Goal: Check status: Check status

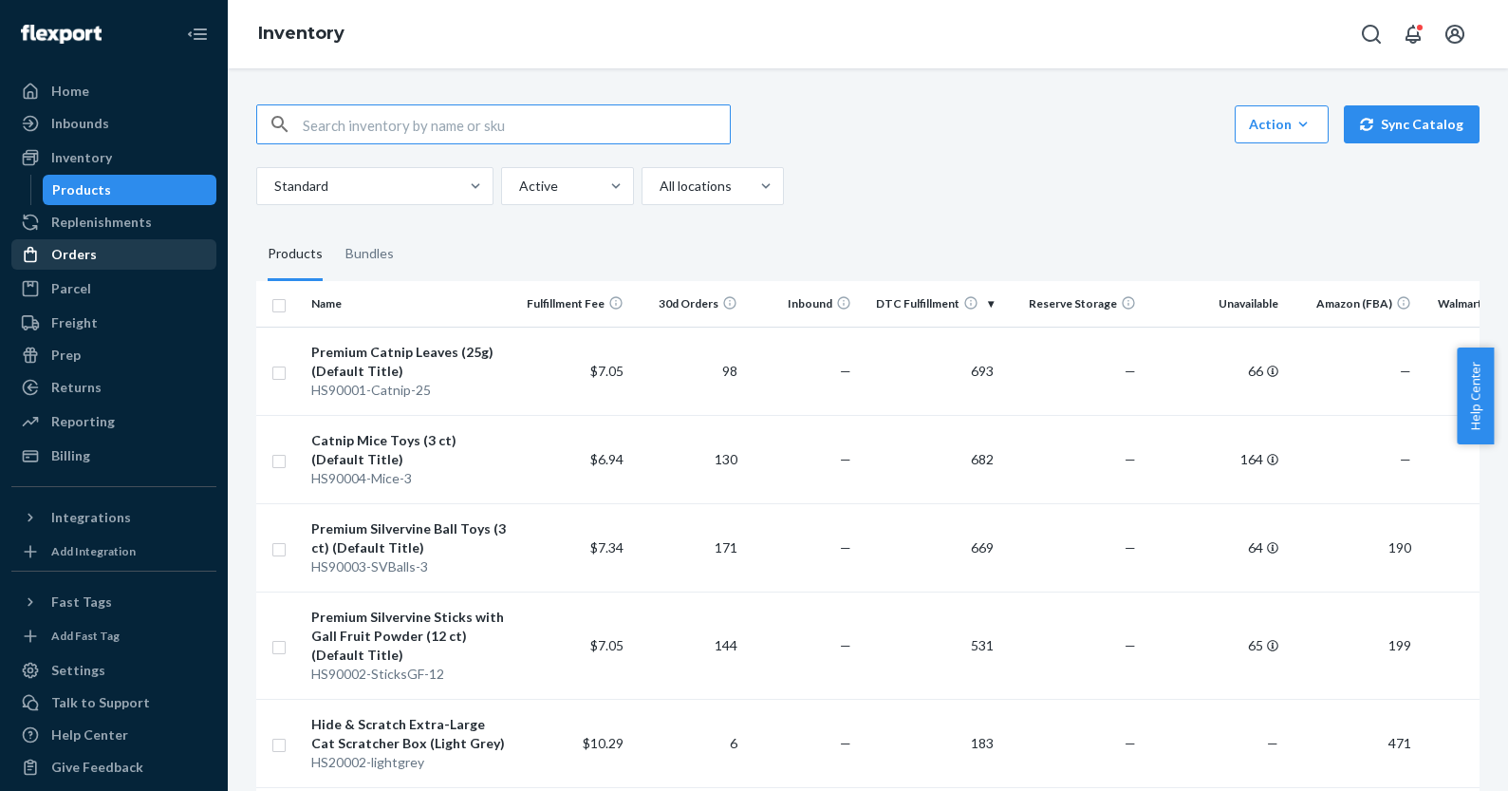
click at [78, 258] on div "Orders" at bounding box center [74, 254] width 46 height 19
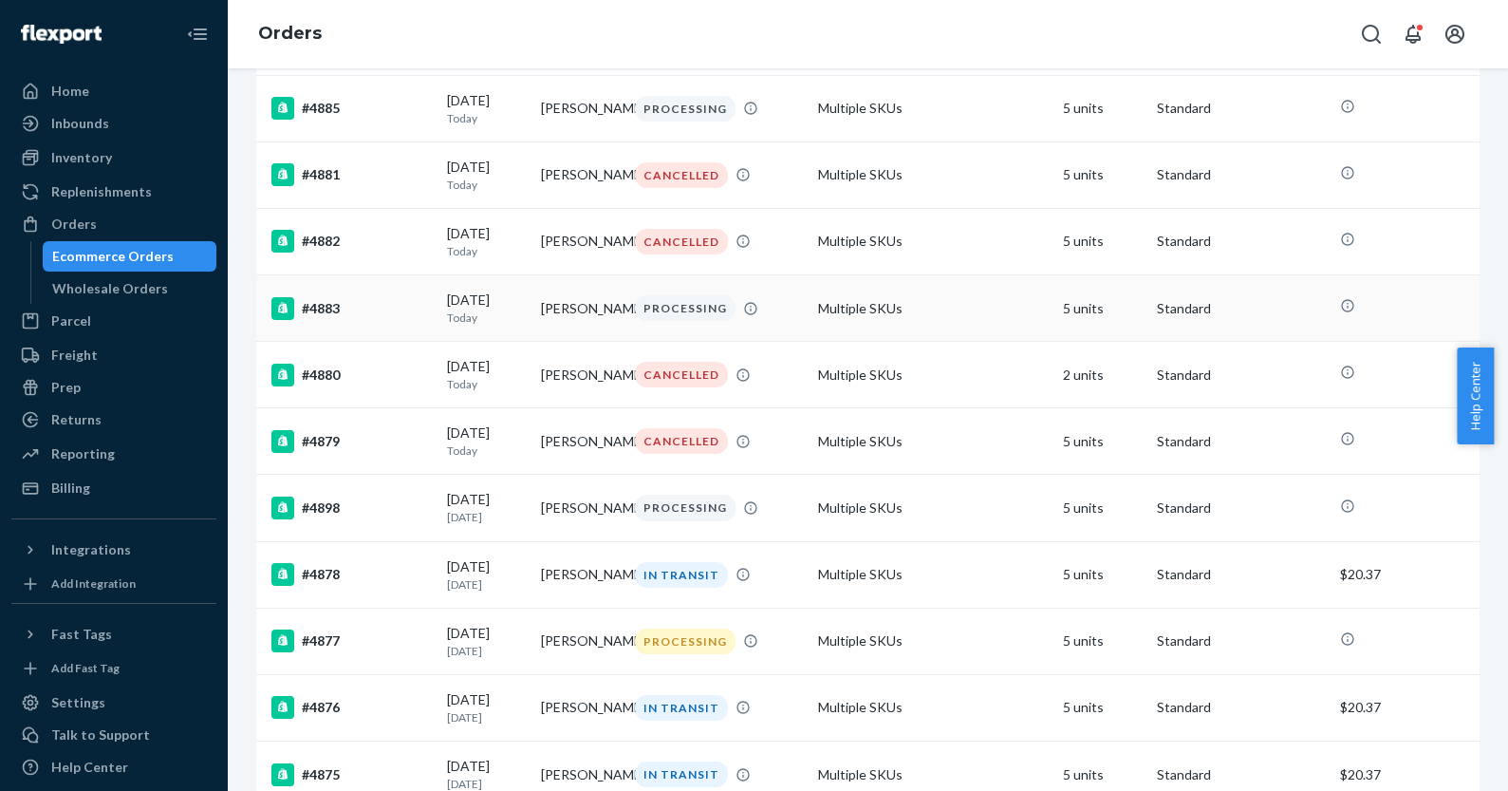
scroll to position [562, 0]
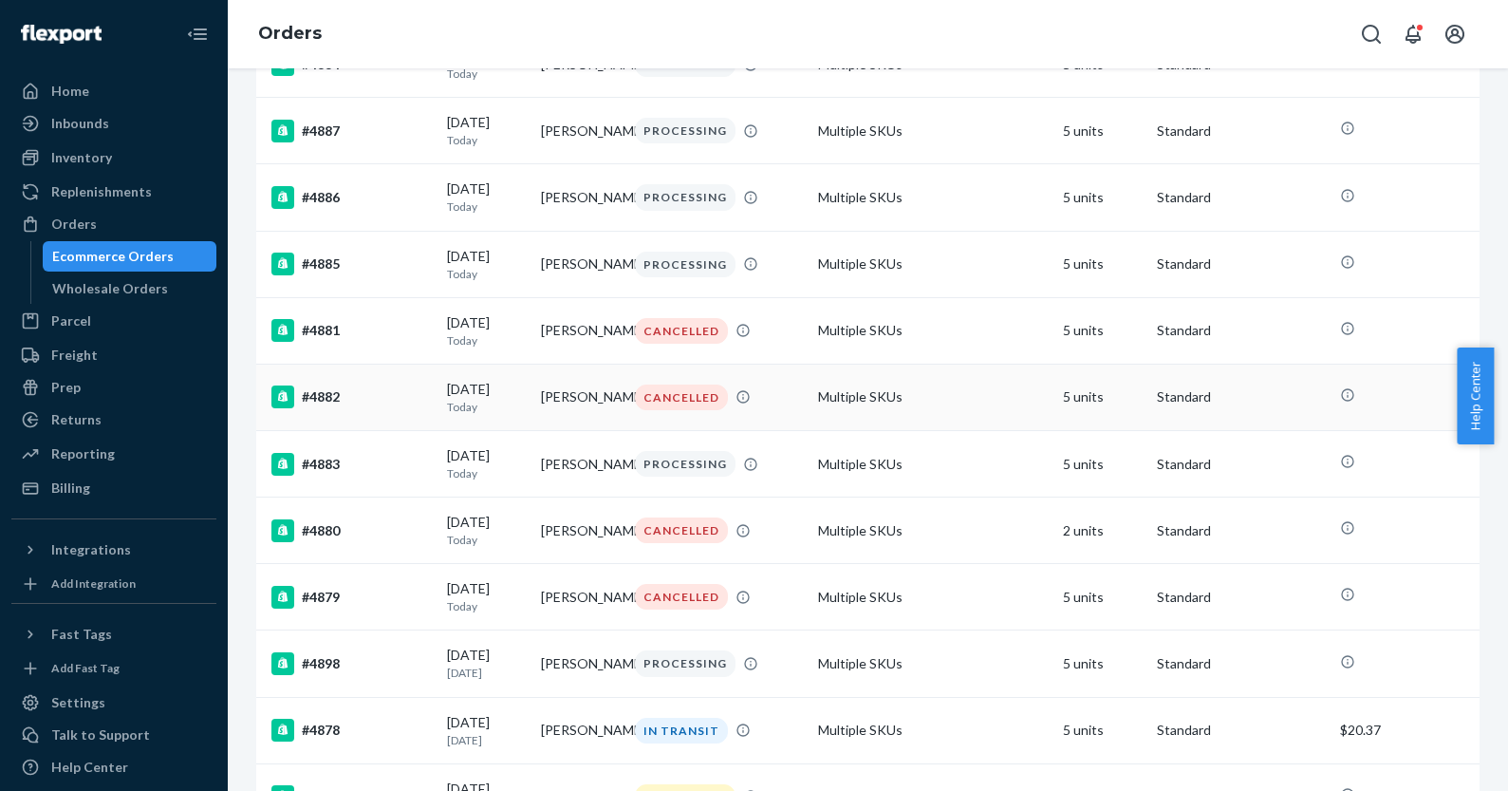
click at [663, 410] on div "CANCELLED" at bounding box center [681, 397] width 93 height 26
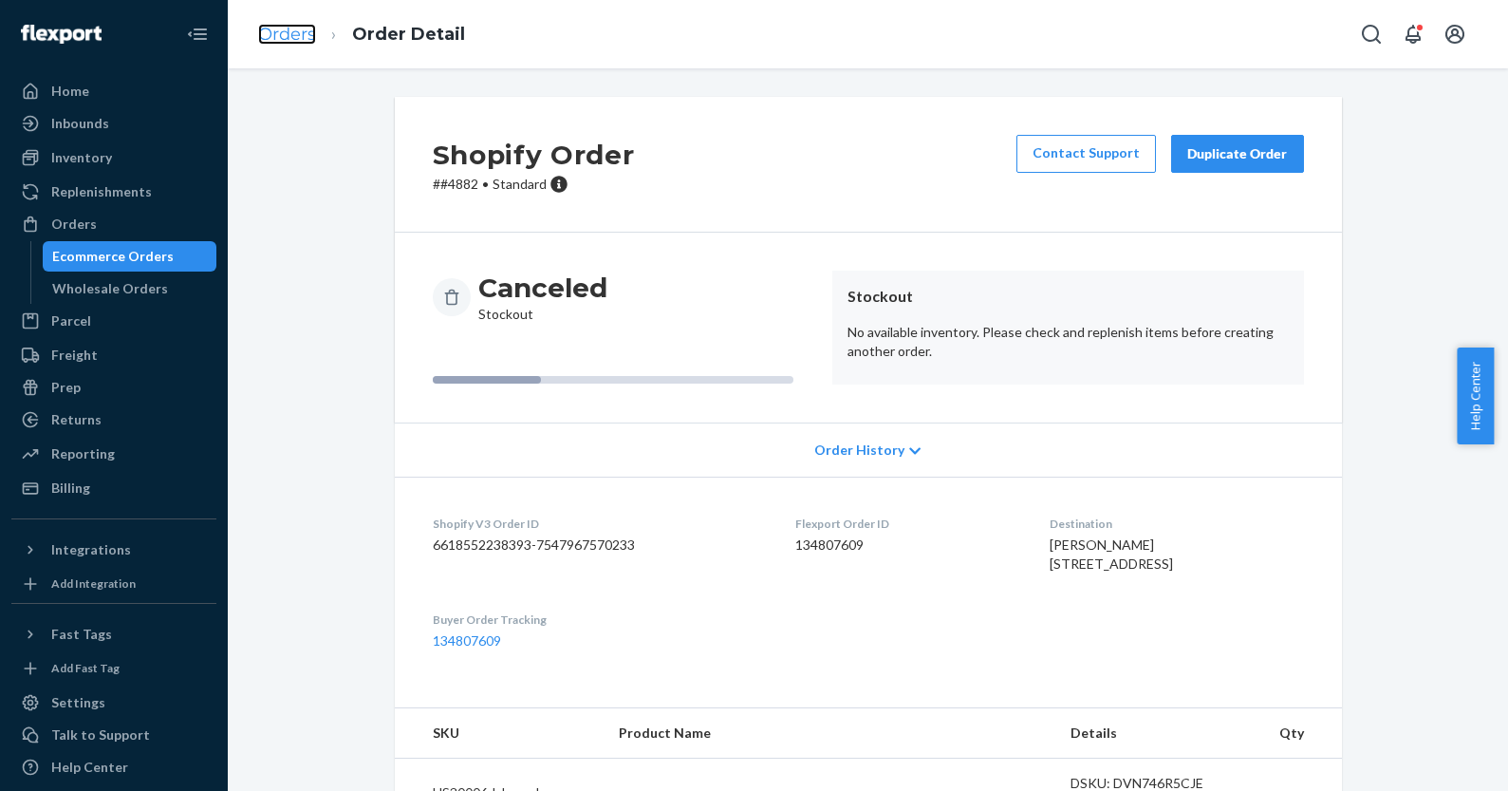
click at [287, 35] on link "Orders" at bounding box center [287, 34] width 58 height 21
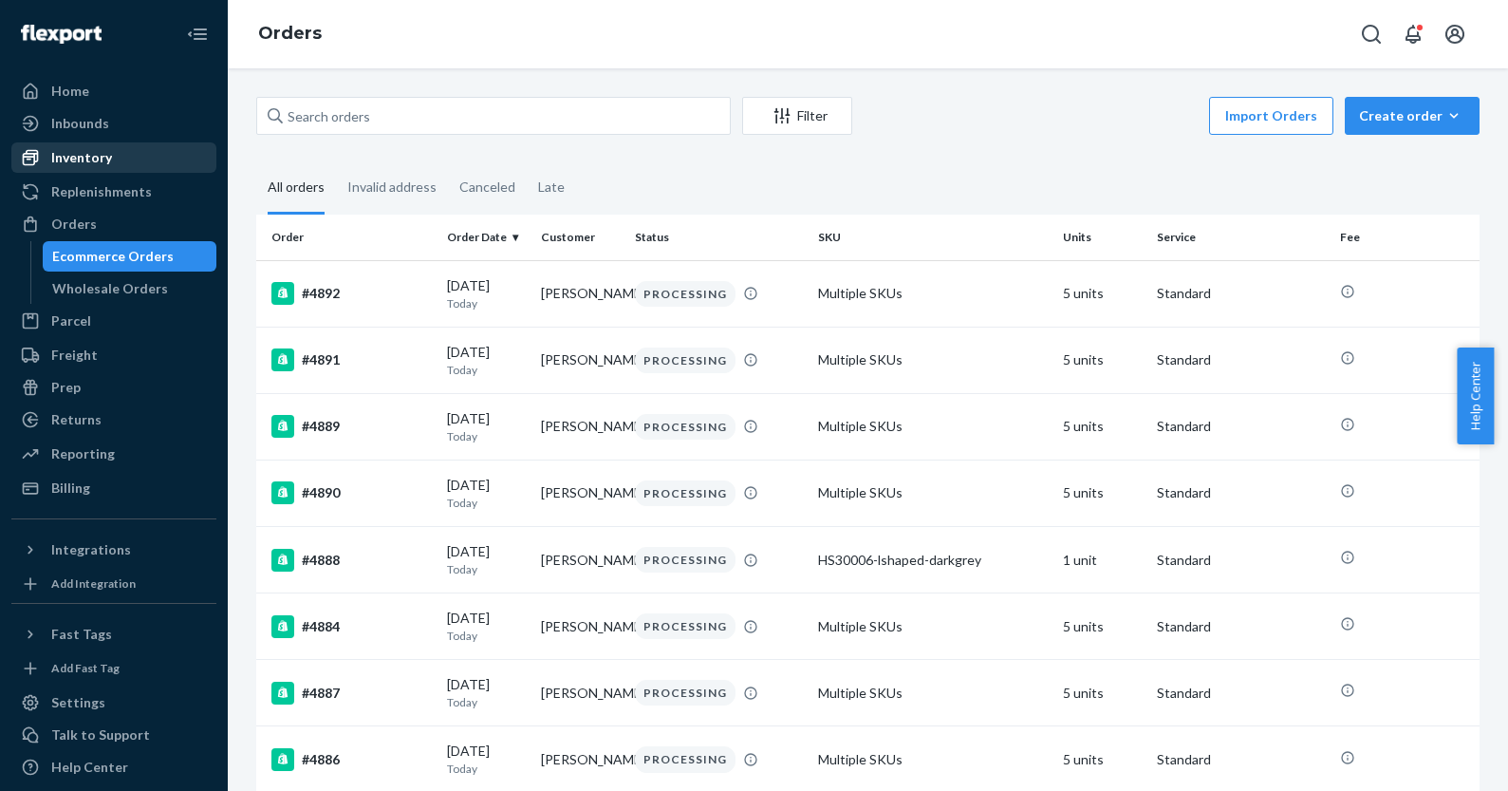
click at [81, 150] on div "Inventory" at bounding box center [81, 157] width 61 height 19
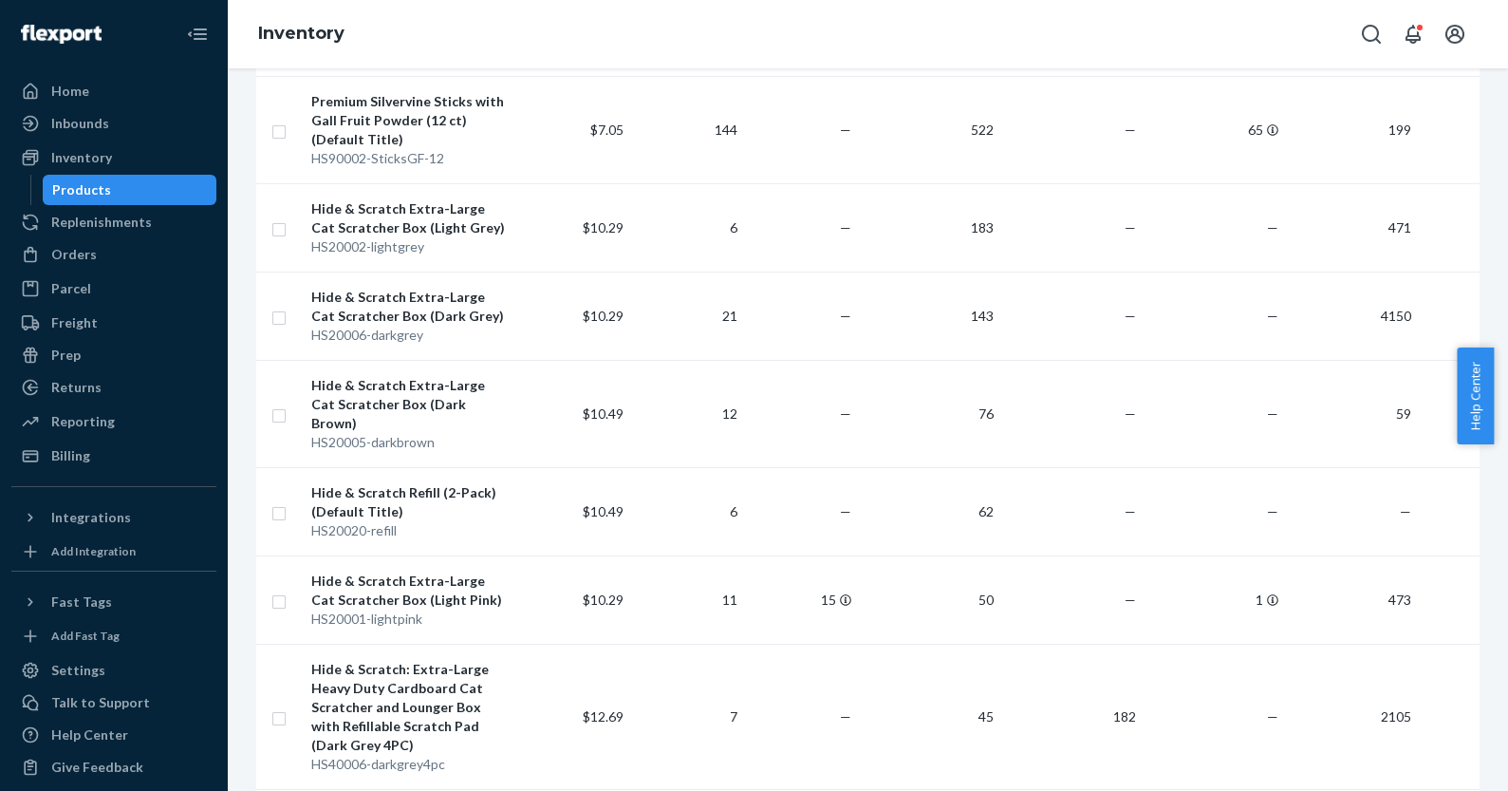
scroll to position [222, 0]
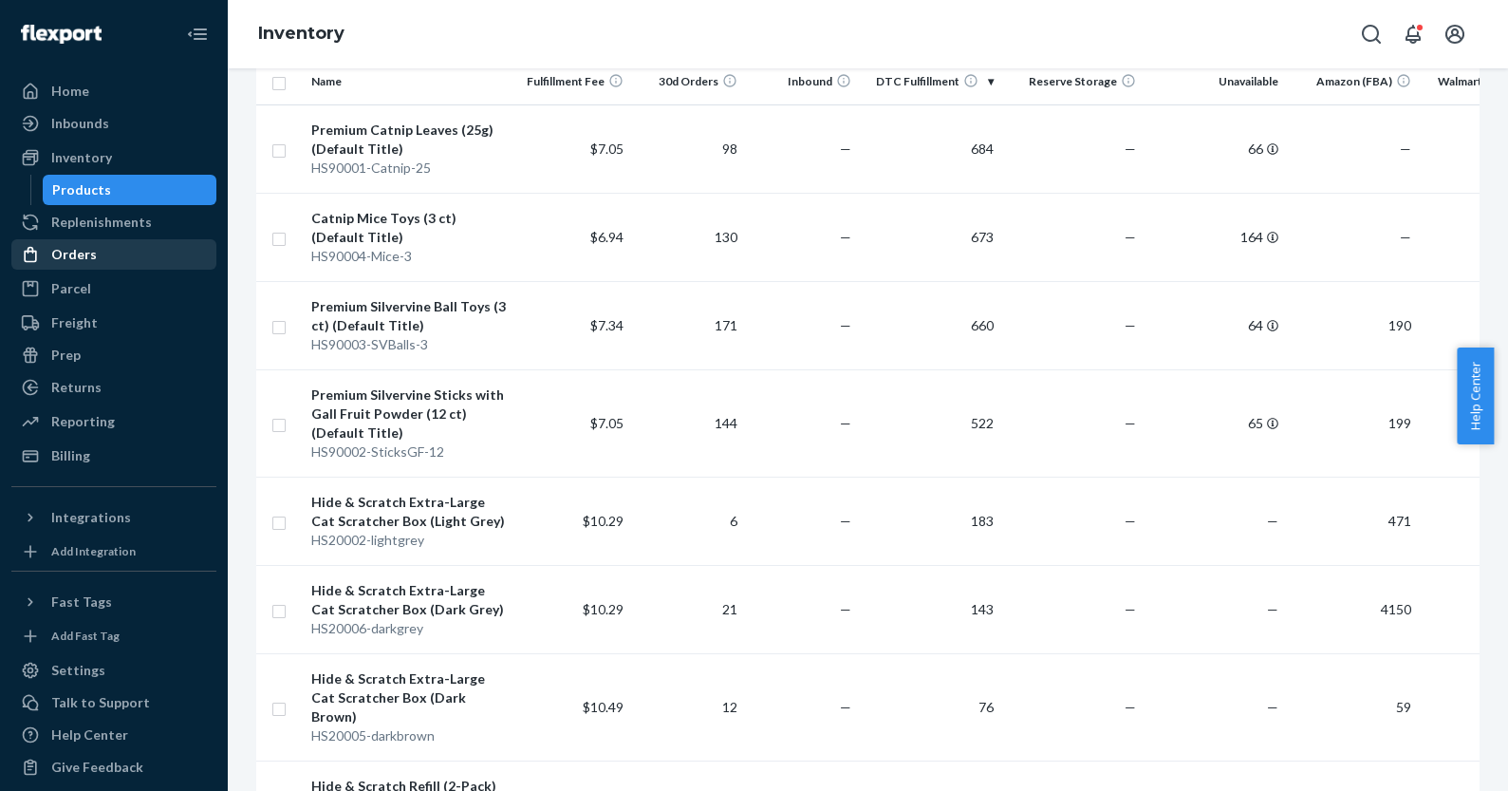
click at [65, 255] on div "Orders" at bounding box center [74, 254] width 46 height 19
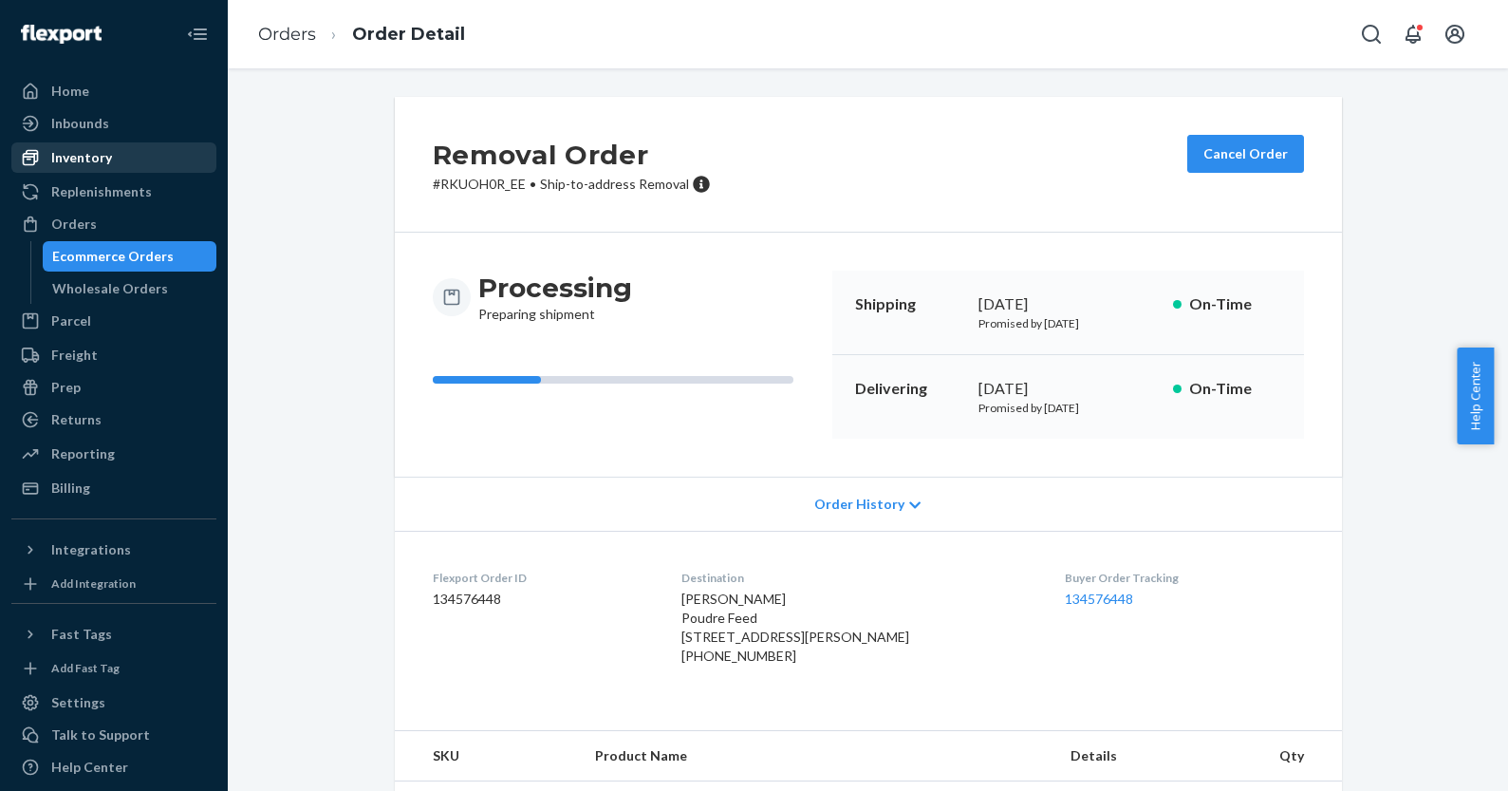
click at [100, 156] on div "Inventory" at bounding box center [81, 157] width 61 height 19
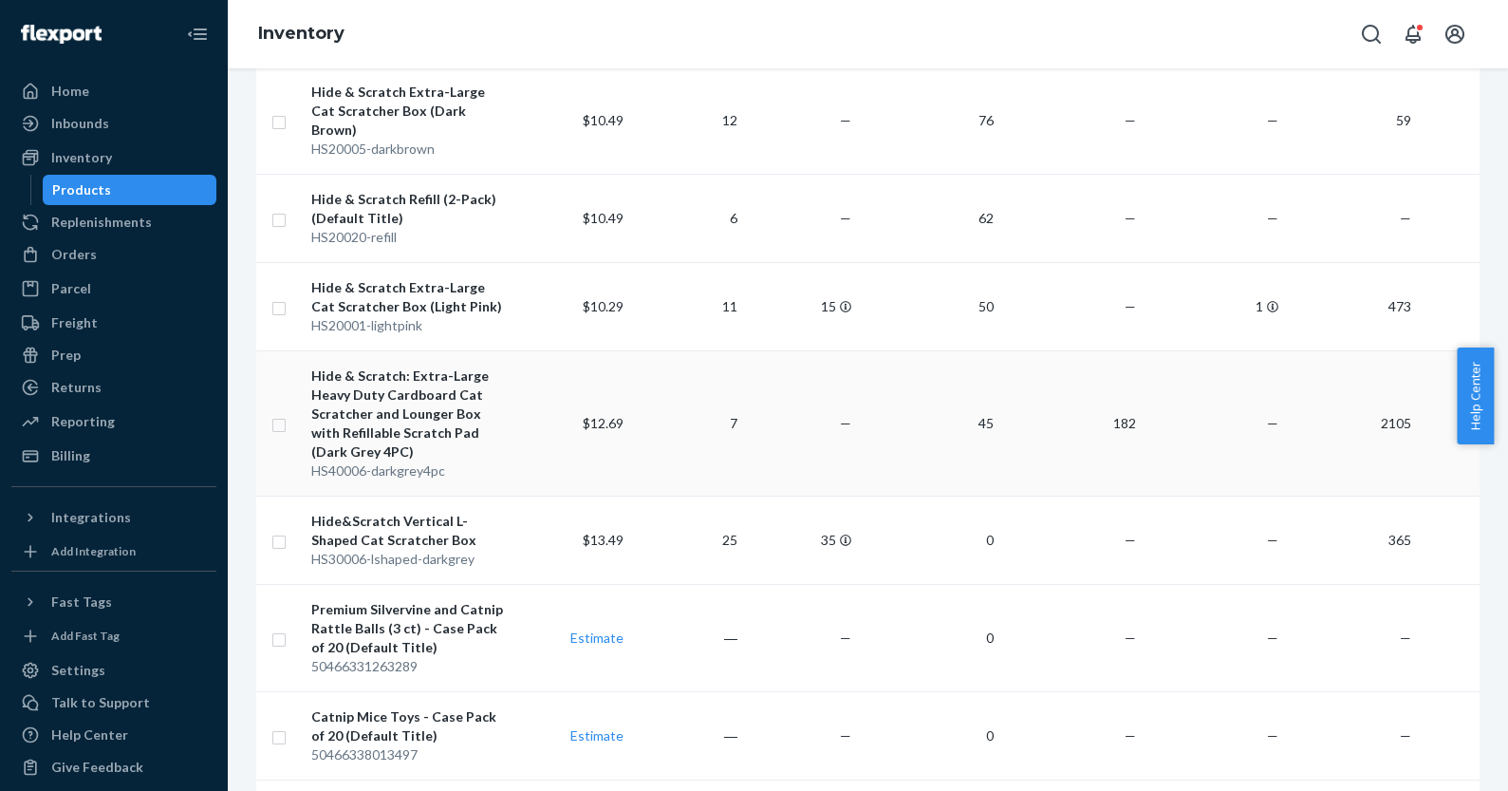
scroll to position [482, 0]
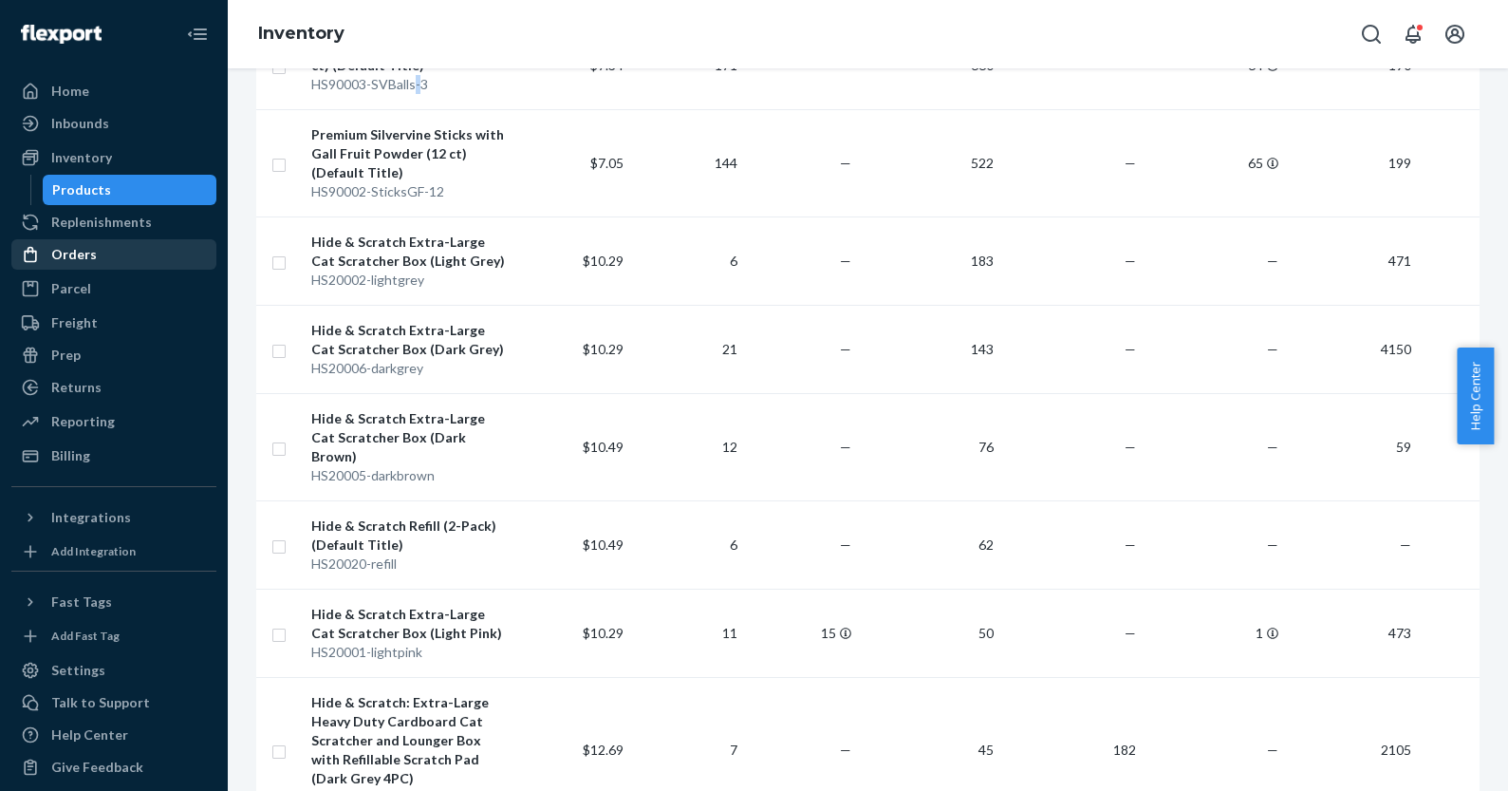
click at [74, 242] on div "Orders" at bounding box center [113, 254] width 201 height 27
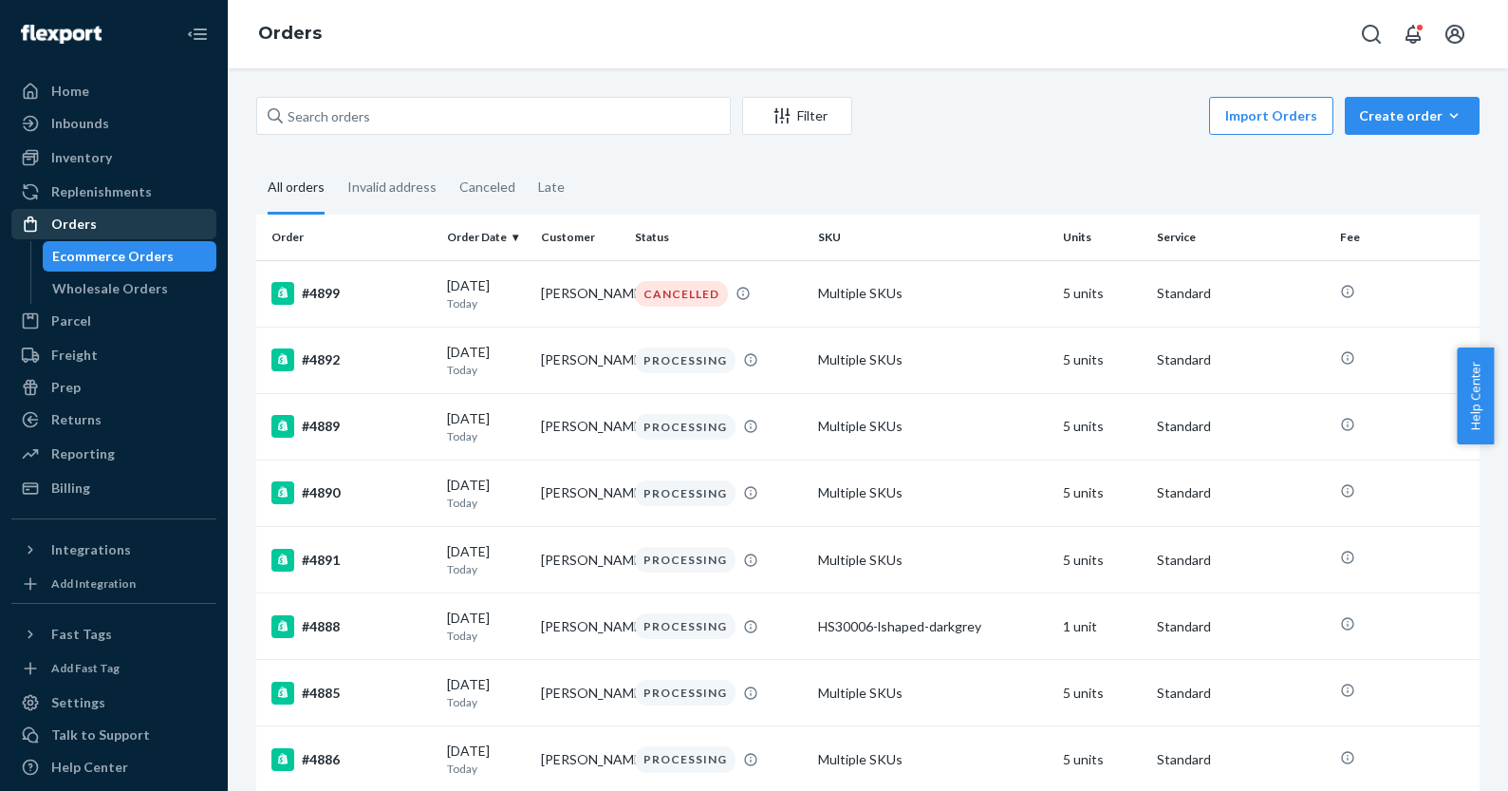
click at [79, 223] on div "Orders" at bounding box center [74, 223] width 46 height 19
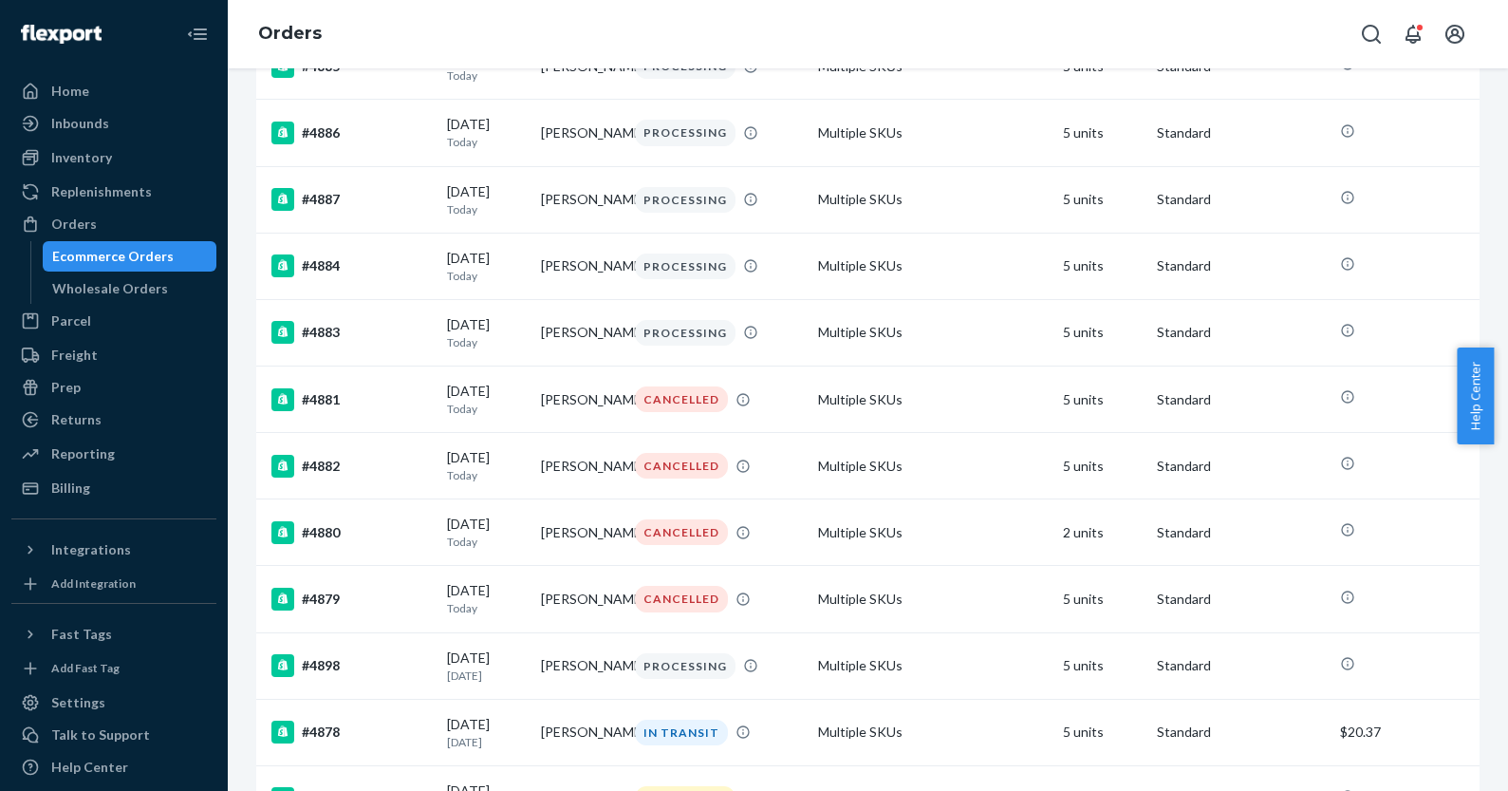
scroll to position [681, 0]
